Goal: Find specific page/section: Find specific page/section

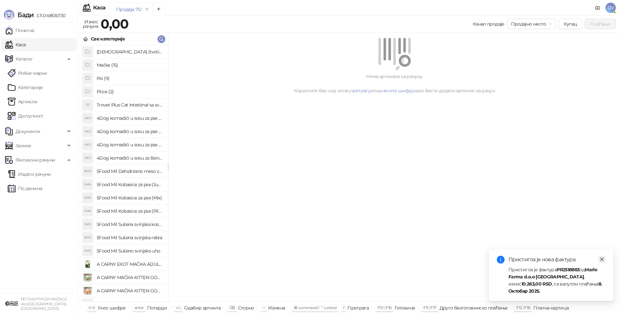
click at [600, 261] on icon "close" at bounding box center [602, 259] width 4 height 4
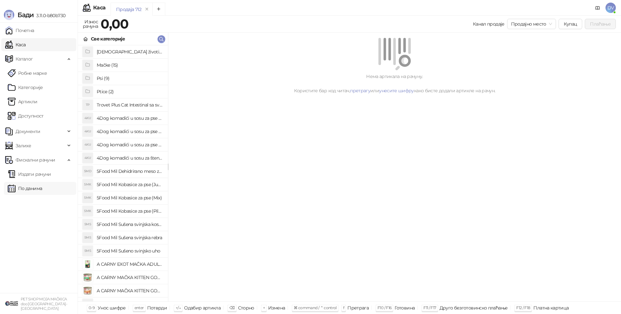
click at [42, 190] on link "По данима" at bounding box center [25, 188] width 34 height 13
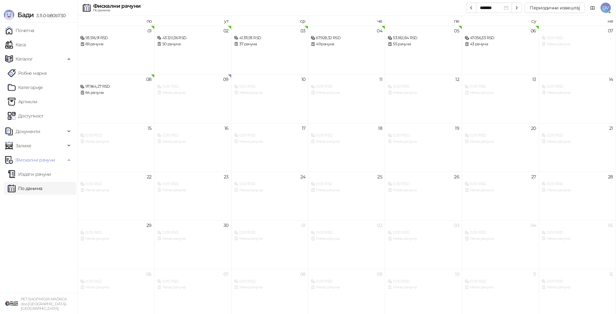
drag, startPoint x: 40, startPoint y: 189, endPoint x: 33, endPoint y: 49, distance: 140.2
click at [40, 189] on link "По данима" at bounding box center [25, 188] width 34 height 13
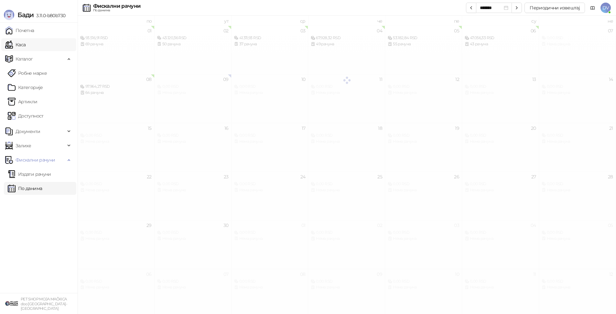
click at [26, 49] on link "Каса" at bounding box center [15, 44] width 20 height 13
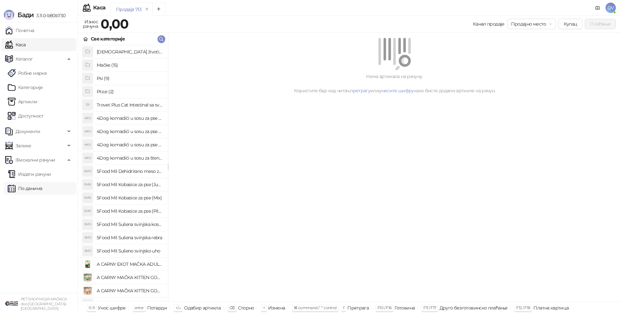
click at [42, 191] on link "По данима" at bounding box center [25, 188] width 34 height 13
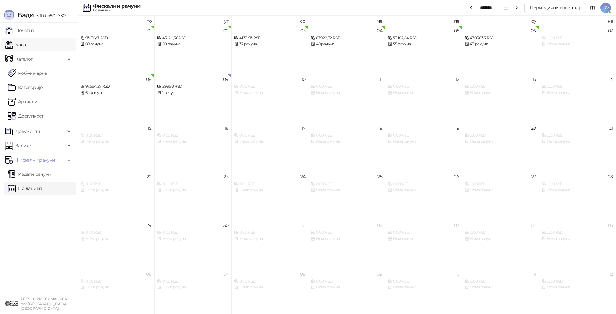
click at [26, 49] on link "Каса" at bounding box center [15, 44] width 20 height 13
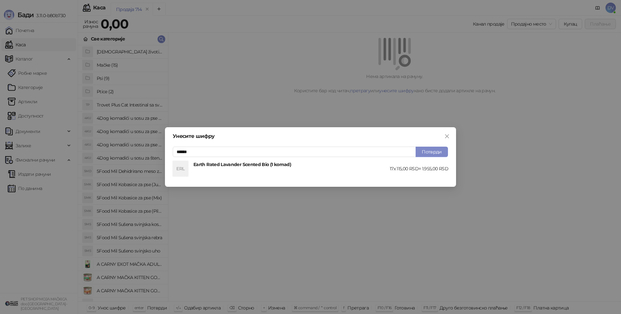
type input "******"
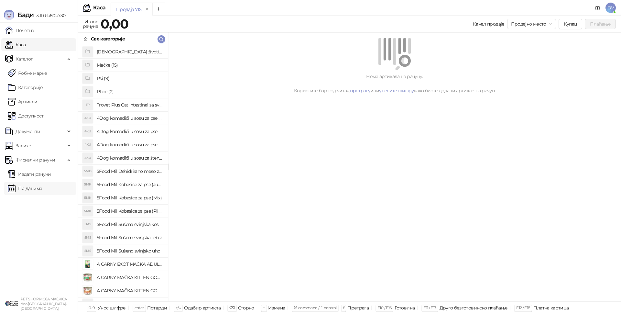
click at [42, 187] on link "По данима" at bounding box center [25, 188] width 34 height 13
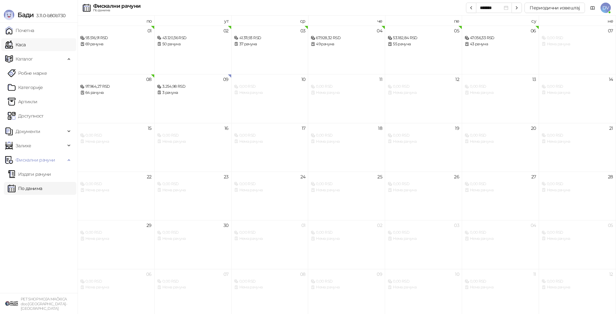
click at [26, 50] on link "Каса" at bounding box center [15, 44] width 20 height 13
